Goal: Task Accomplishment & Management: Manage account settings

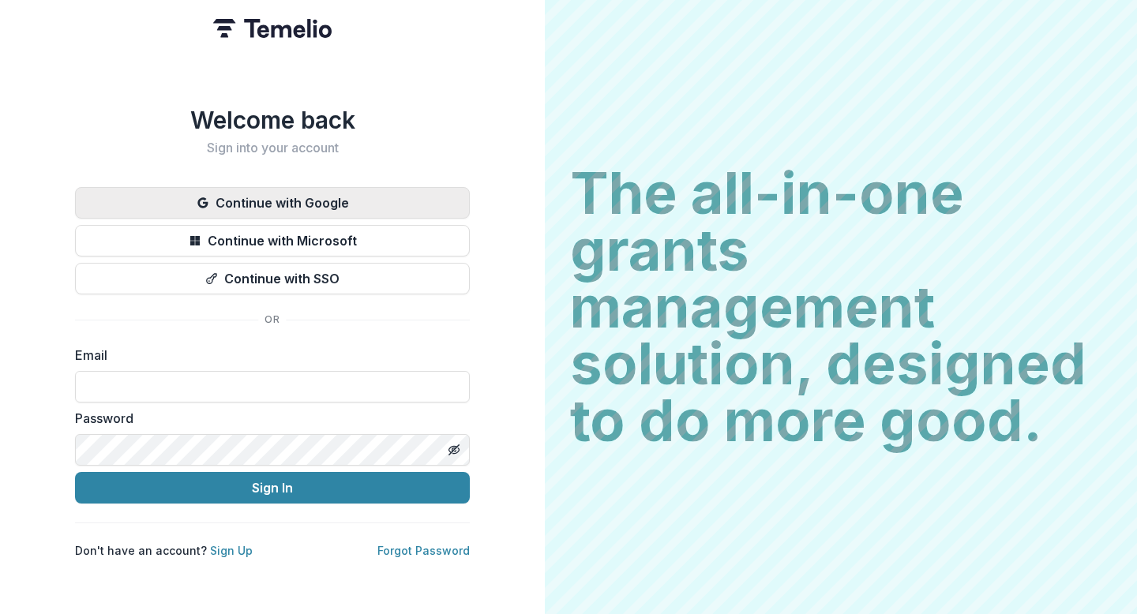
click at [392, 190] on button "Continue with Google" at bounding box center [272, 203] width 395 height 32
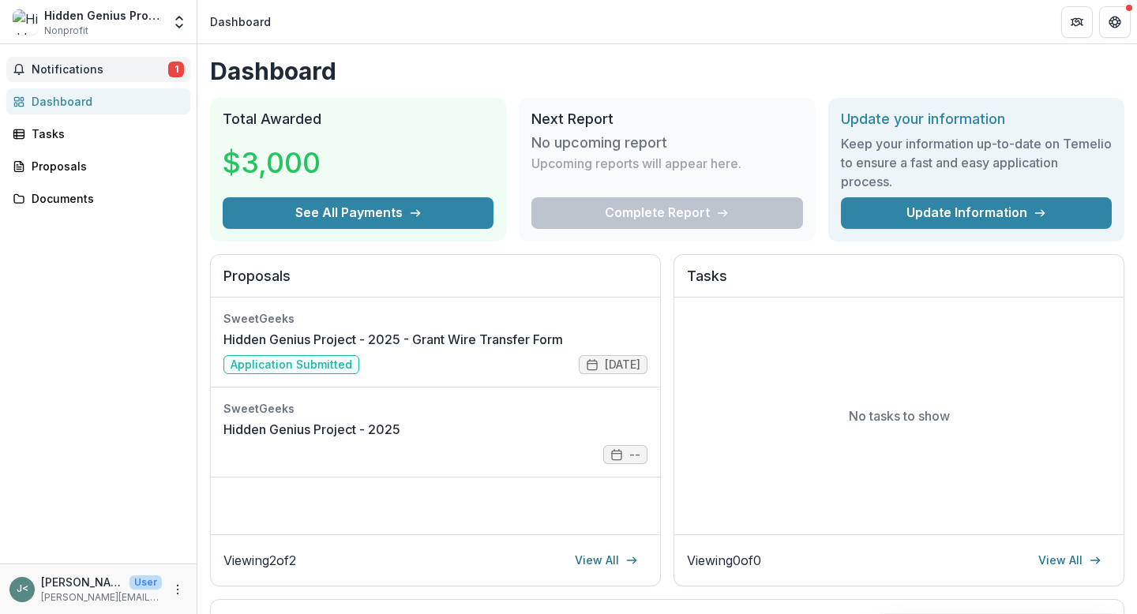
click at [118, 75] on span "Notifications" at bounding box center [100, 69] width 137 height 13
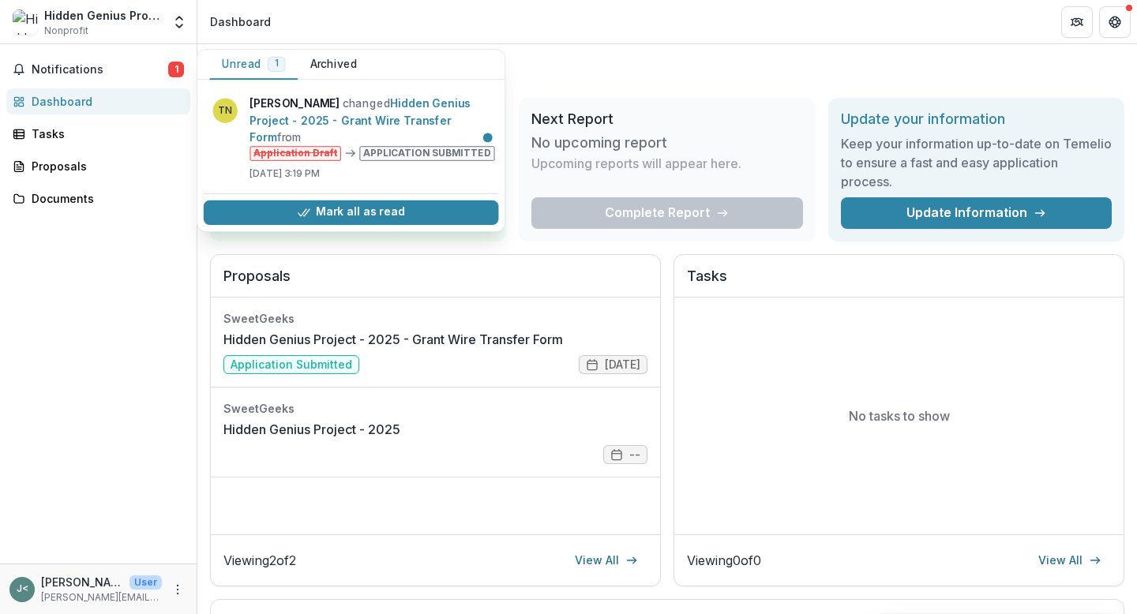
click at [582, 104] on div "Next Report No upcoming report Upcoming reports will appear here. Complete Repo…" at bounding box center [667, 170] width 296 height 144
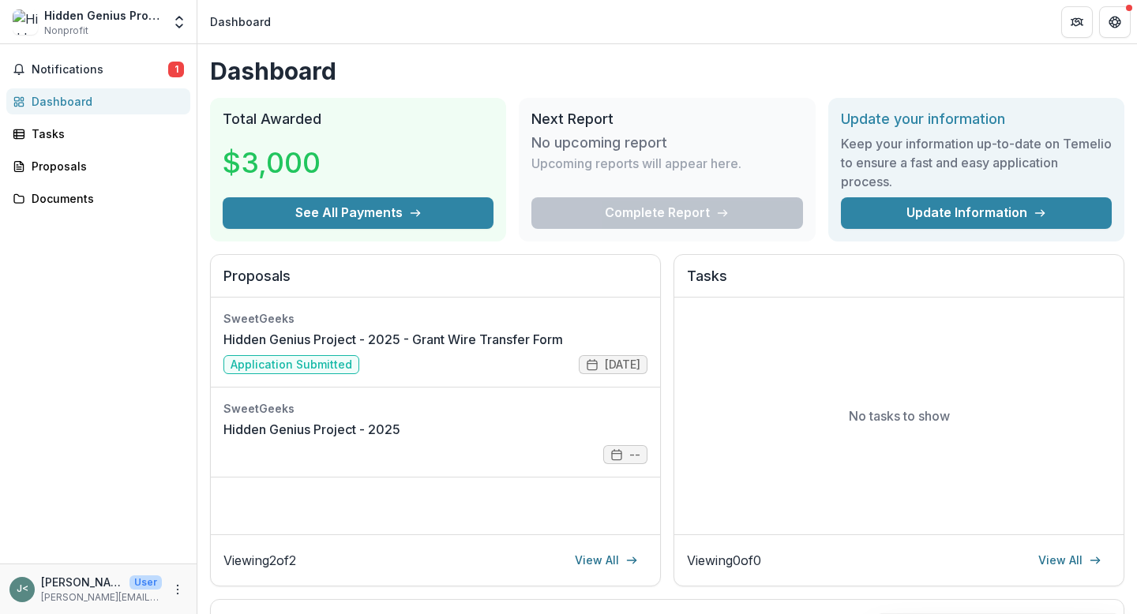
click at [156, 16] on div "Hidden Genius Project" at bounding box center [103, 15] width 118 height 17
click at [176, 6] on button "Open entity switcher" at bounding box center [179, 22] width 22 height 32
click at [1107, 24] on button "Get Help" at bounding box center [1115, 22] width 32 height 32
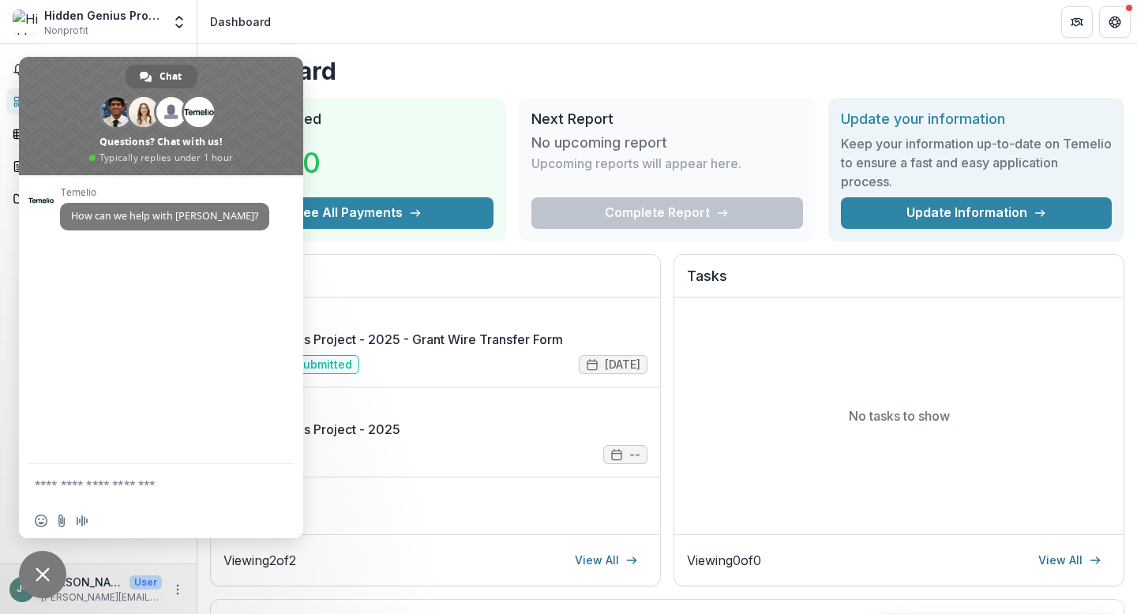
click at [446, 36] on header "Dashboard" at bounding box center [666, 21] width 939 height 43
click at [47, 569] on span "Close chat" at bounding box center [43, 575] width 14 height 14
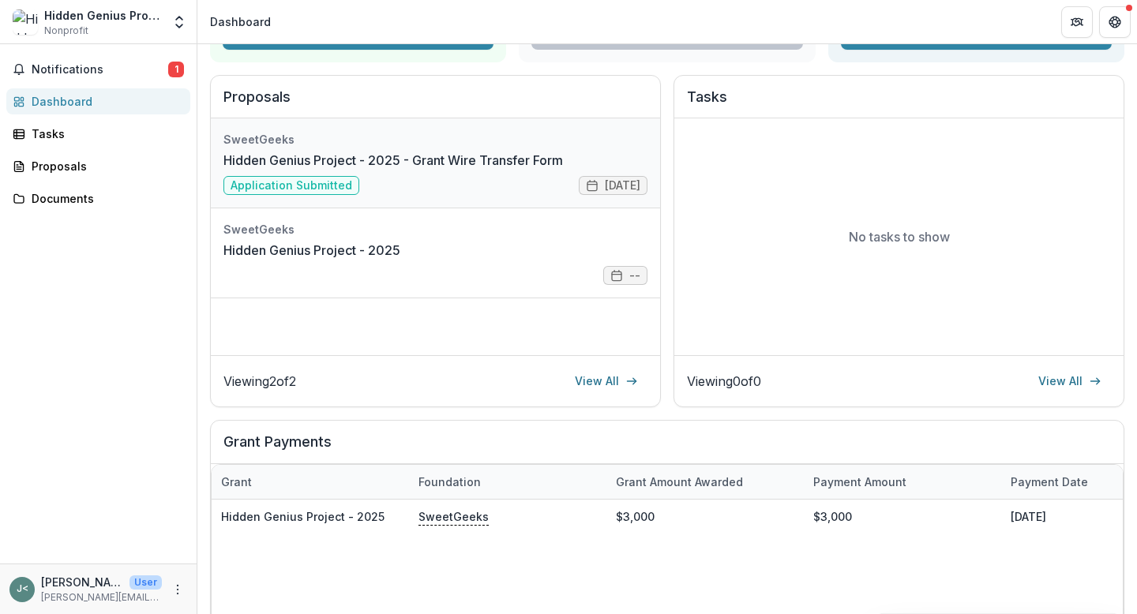
scroll to position [403, 0]
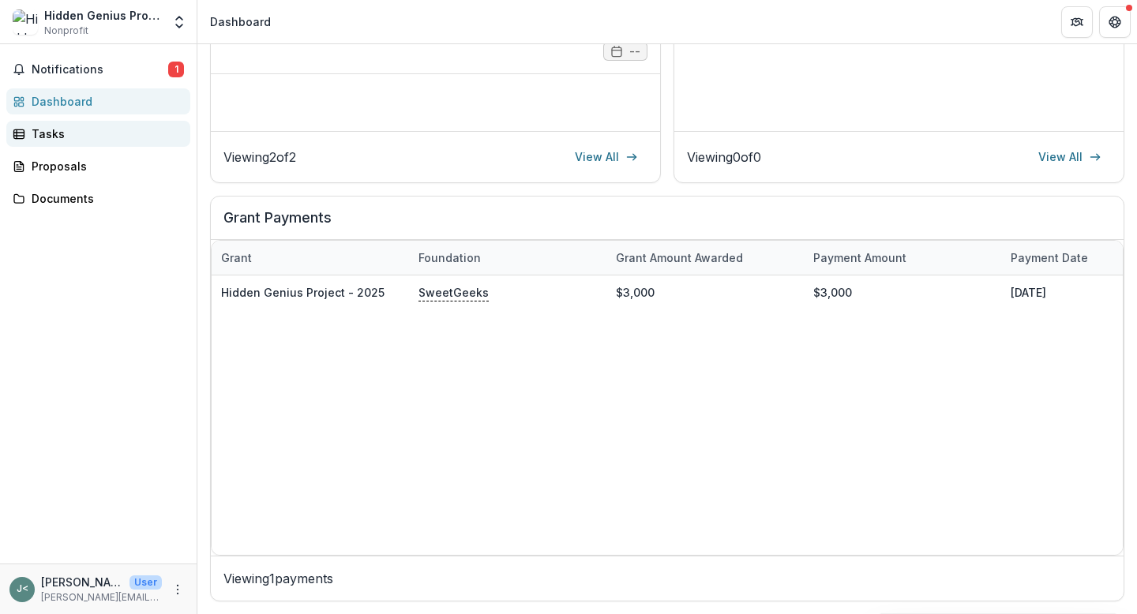
click at [87, 129] on div "Tasks" at bounding box center [105, 134] width 146 height 17
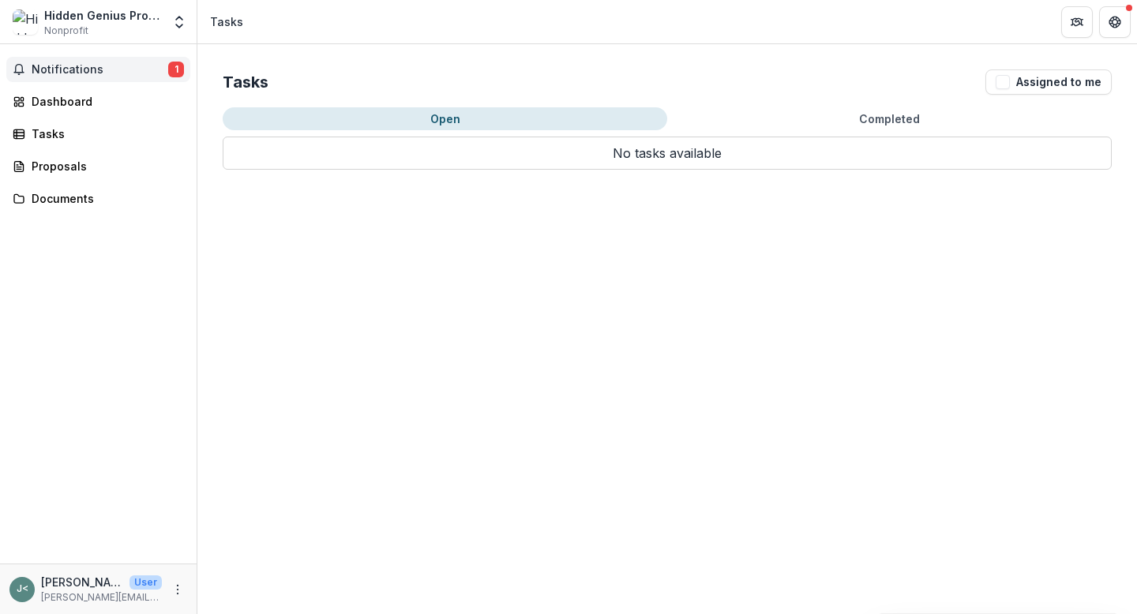
click at [107, 73] on span "Notifications" at bounding box center [100, 69] width 137 height 13
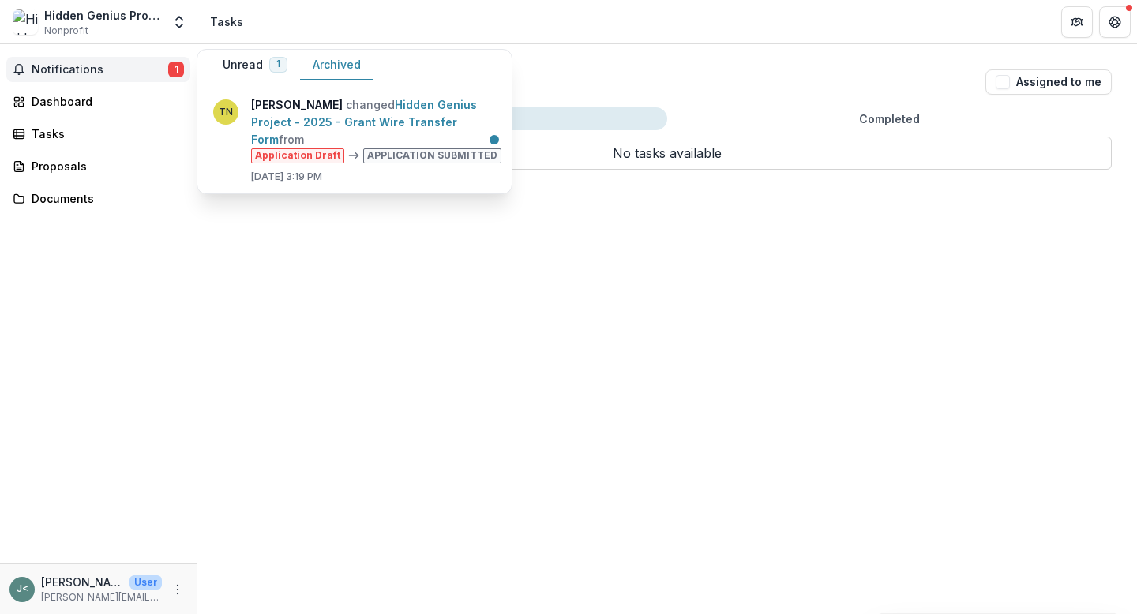
click at [327, 68] on button "Archived" at bounding box center [336, 65] width 73 height 31
click at [245, 69] on button "Unread 1" at bounding box center [255, 65] width 90 height 31
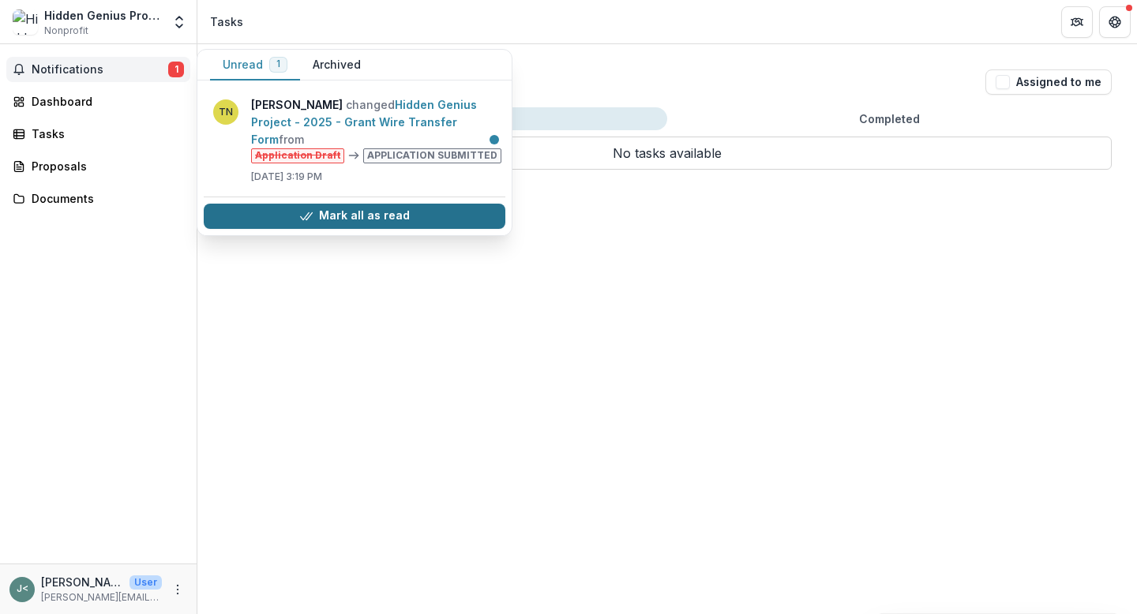
click at [259, 204] on button "Mark all as read" at bounding box center [355, 216] width 302 height 25
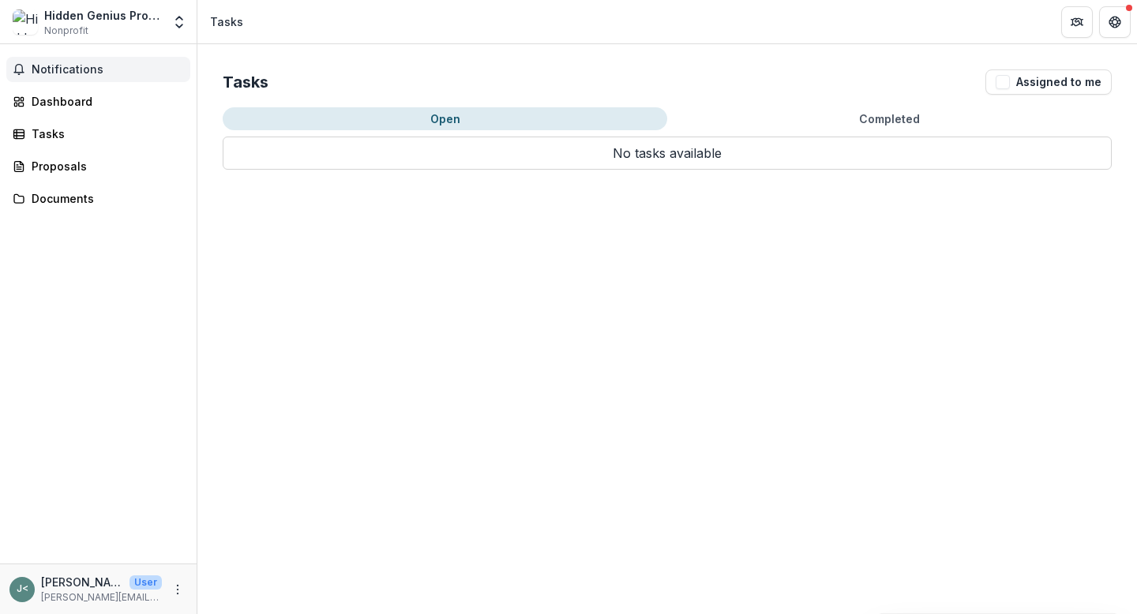
click at [636, 60] on div "Tasks Assigned to me Open Completed No tasks available No tasks available" at bounding box center [666, 119] width 939 height 151
click at [178, 588] on icon "More" at bounding box center [177, 589] width 13 height 13
click at [108, 437] on div "Notifications Dashboard Tasks Proposals Documents" at bounding box center [98, 303] width 197 height 519
click at [84, 73] on span "Notifications" at bounding box center [108, 69] width 152 height 13
